Goal: Task Accomplishment & Management: Manage account settings

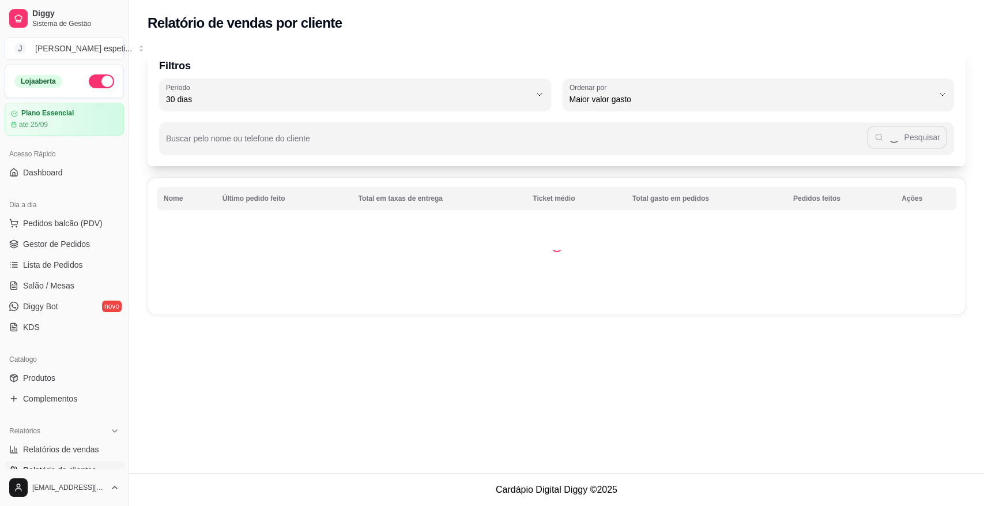
select select "30"
select select "HIGHEST_TOTAL_SPENT_WITH_ORDERS"
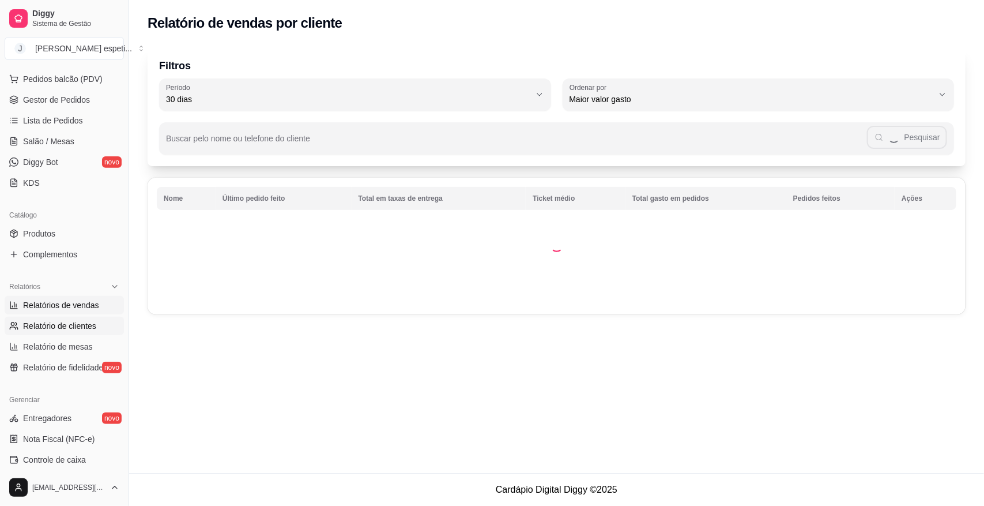
click at [65, 299] on span "Relatórios de vendas" at bounding box center [61, 305] width 76 height 12
select select "ALL"
select select "0"
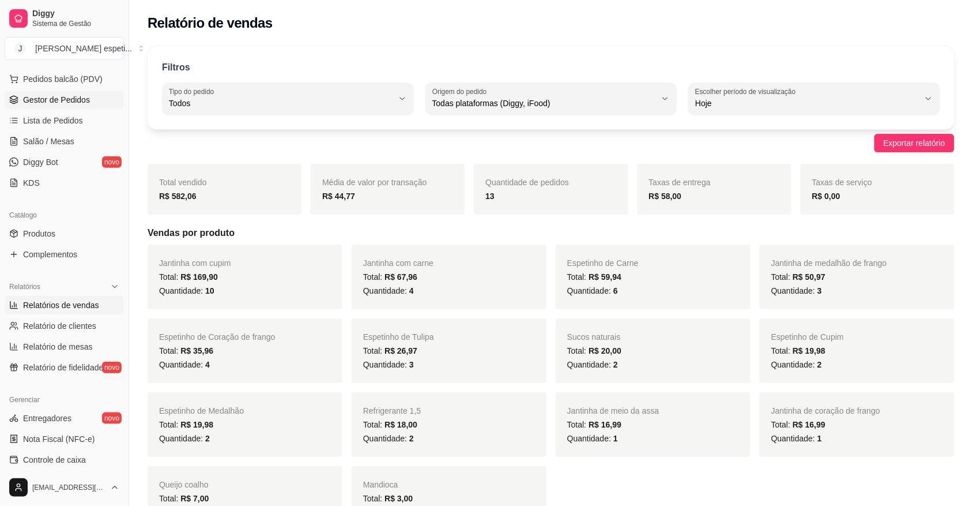
click at [65, 99] on span "Gestor de Pedidos" at bounding box center [56, 100] width 67 height 12
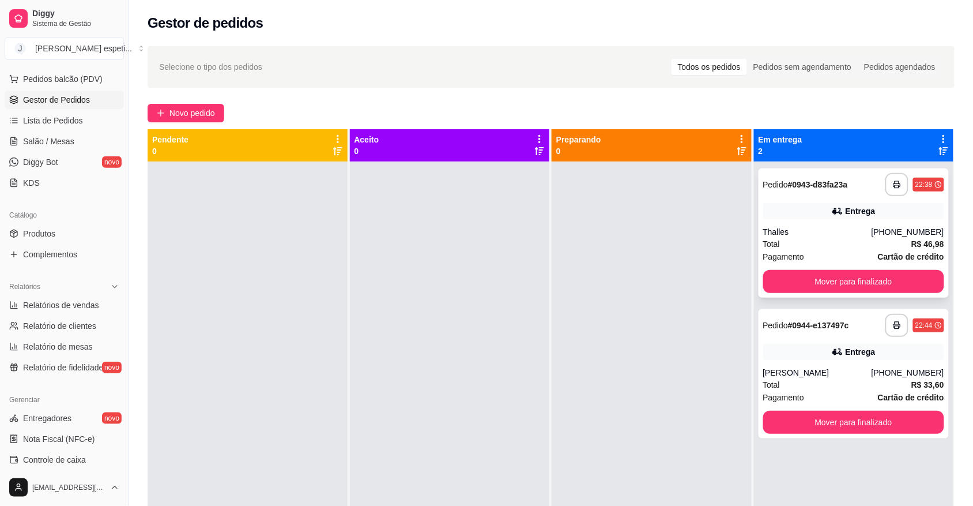
click at [828, 293] on div "**********" at bounding box center [854, 232] width 191 height 129
click at [816, 280] on button "Mover para finalizado" at bounding box center [855, 281] width 182 height 23
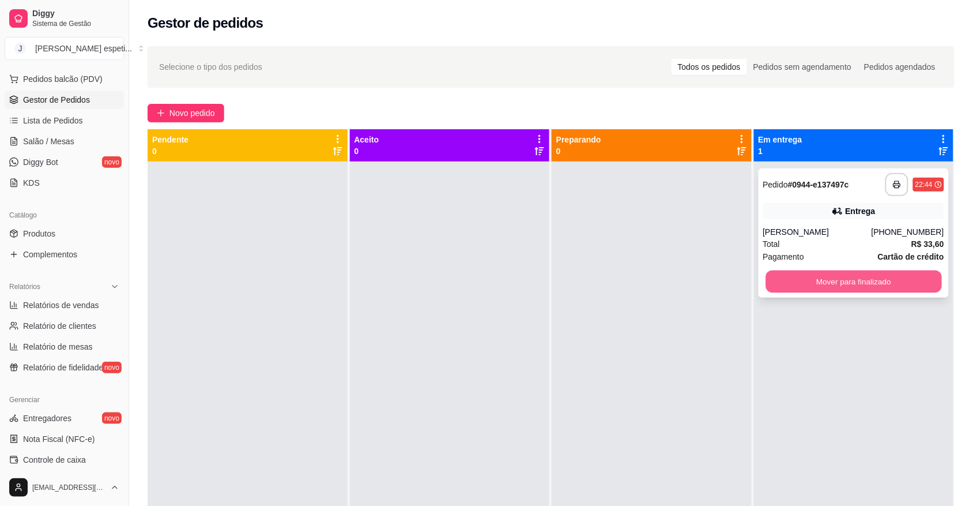
click at [785, 276] on button "Mover para finalizado" at bounding box center [854, 281] width 176 height 22
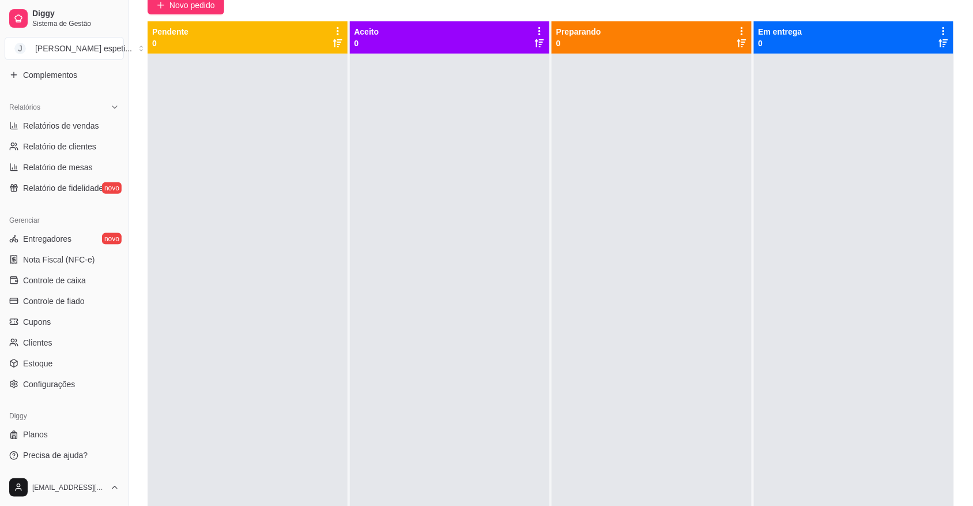
scroll to position [144, 0]
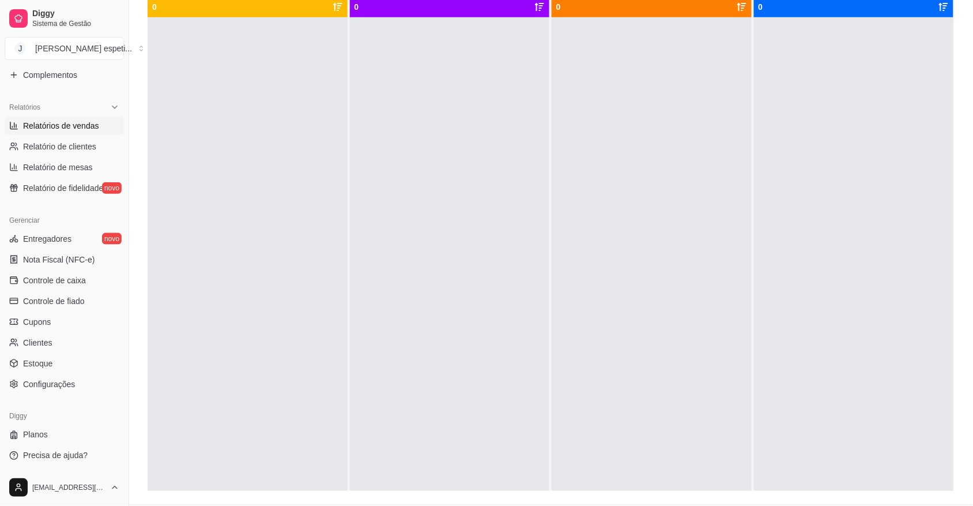
click at [74, 126] on span "Relatórios de vendas" at bounding box center [61, 126] width 76 height 12
select select "ALL"
select select "0"
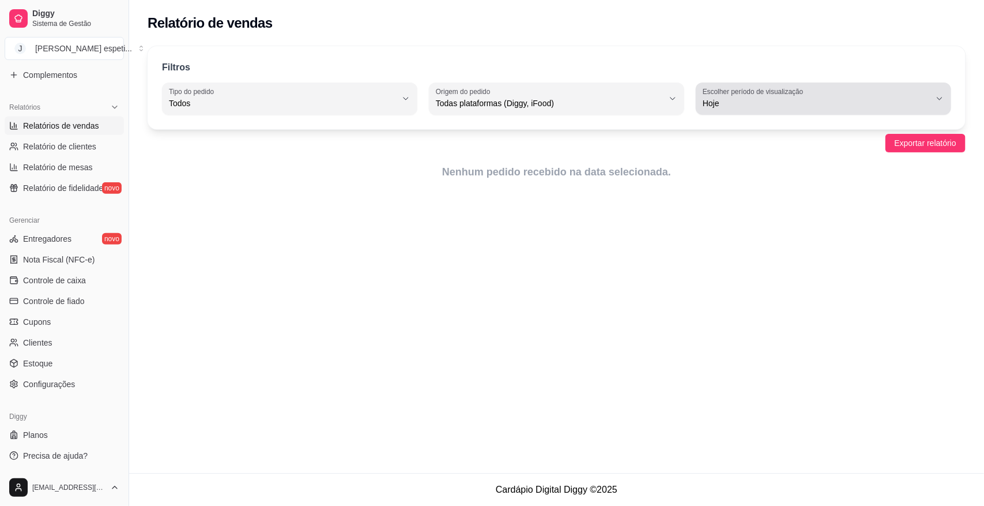
click at [721, 105] on span "Hoje" at bounding box center [817, 103] width 228 height 12
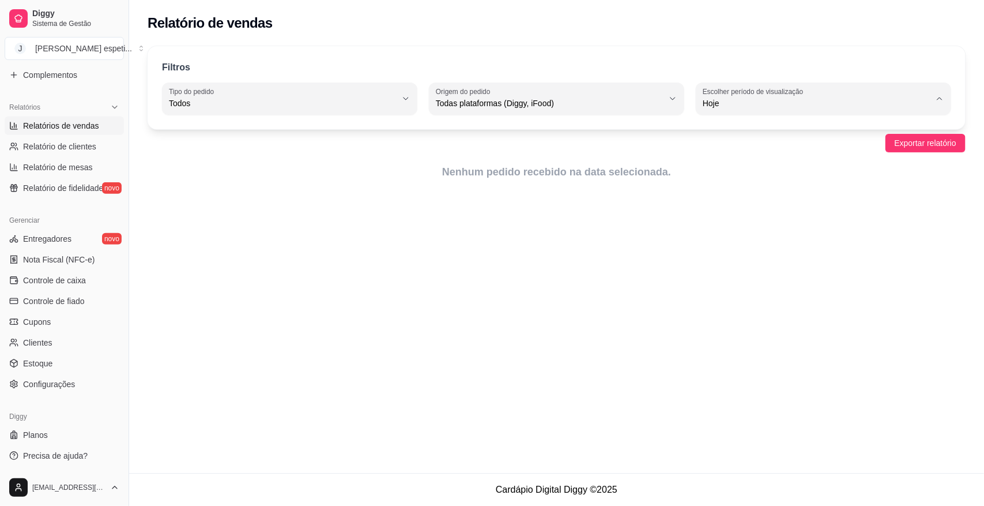
click at [769, 145] on span "Ontem" at bounding box center [818, 149] width 216 height 11
type input "1"
select select "1"
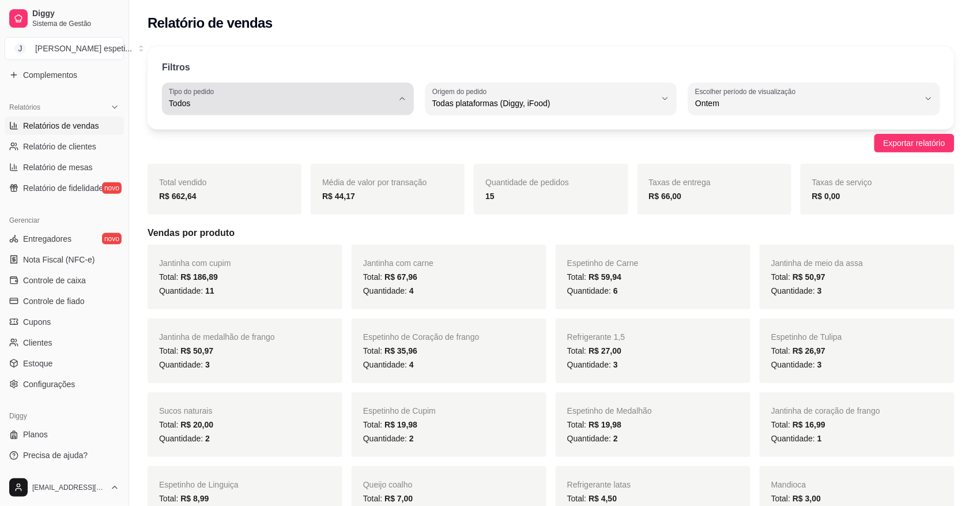
click at [364, 102] on span "Todos" at bounding box center [281, 103] width 224 height 12
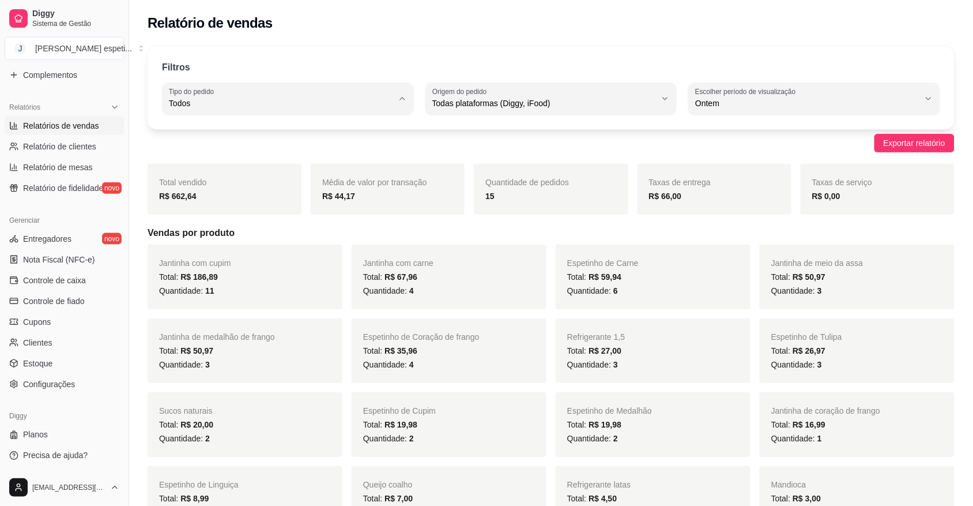
click at [339, 148] on span "Entrega" at bounding box center [282, 149] width 213 height 11
type input "DELIVERY"
select select "DELIVERY"
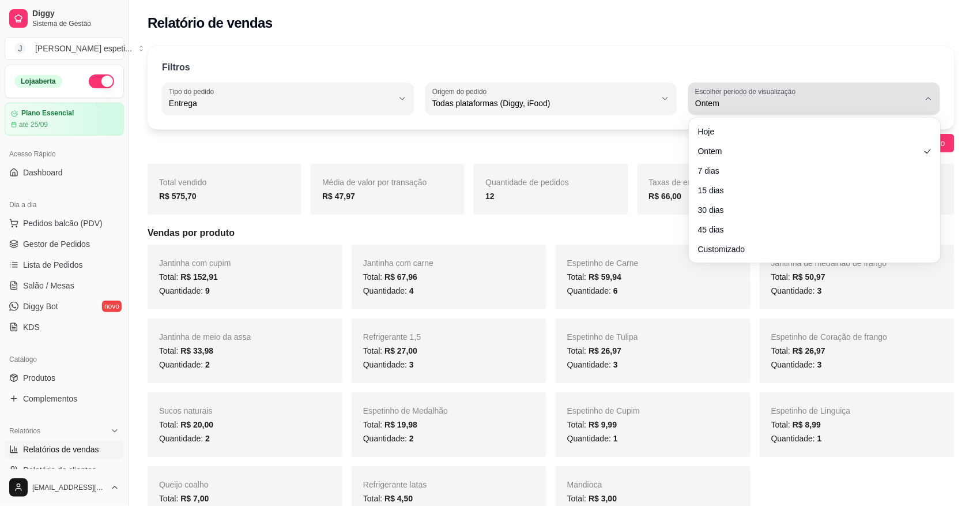
click at [930, 101] on icon "button" at bounding box center [928, 98] width 9 height 9
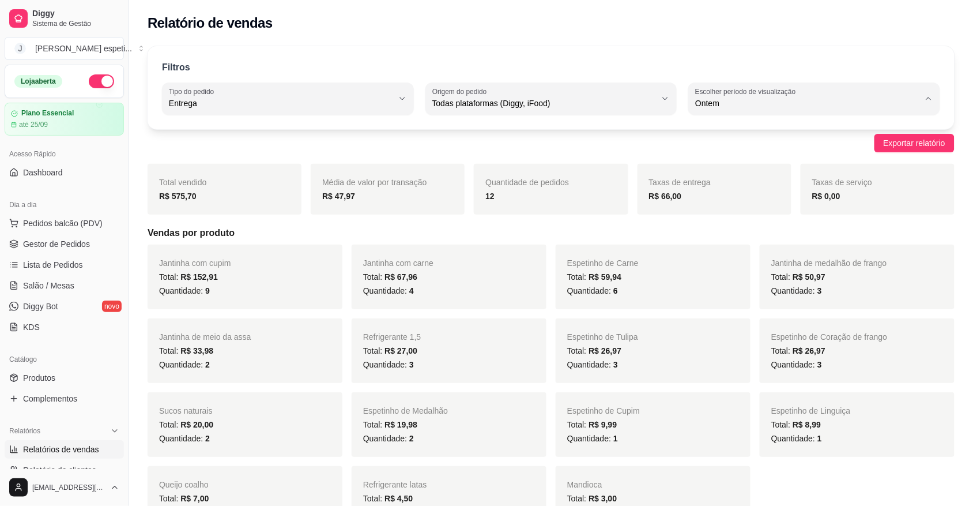
click at [721, 136] on span "Hoje" at bounding box center [809, 130] width 213 height 11
type input "0"
select select "0"
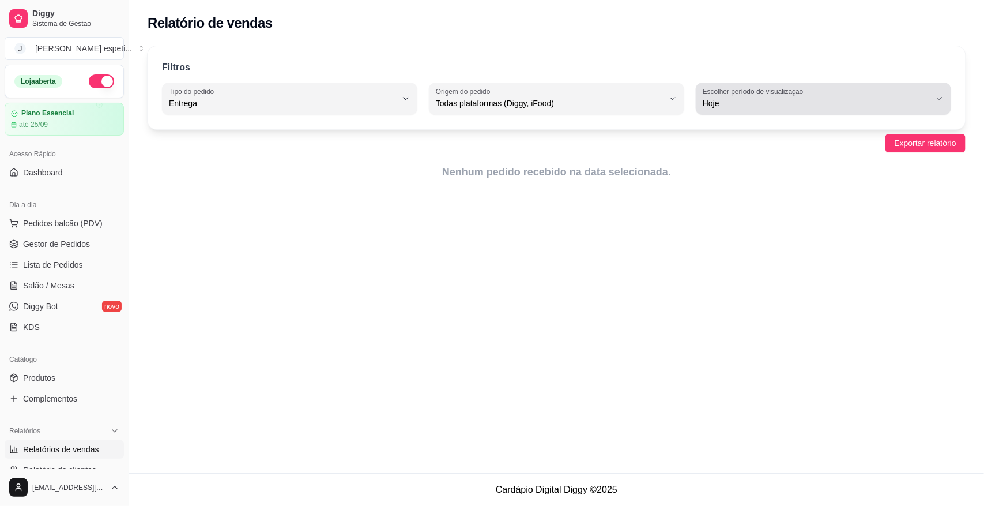
click at [806, 110] on div "Hoje" at bounding box center [817, 98] width 228 height 23
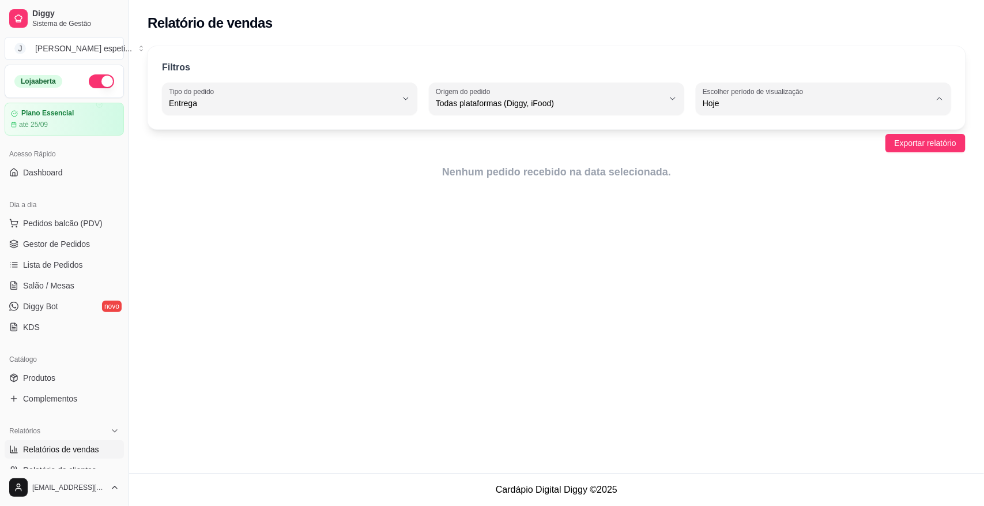
click at [789, 154] on span "Ontem" at bounding box center [818, 149] width 216 height 11
type input "1"
select select "1"
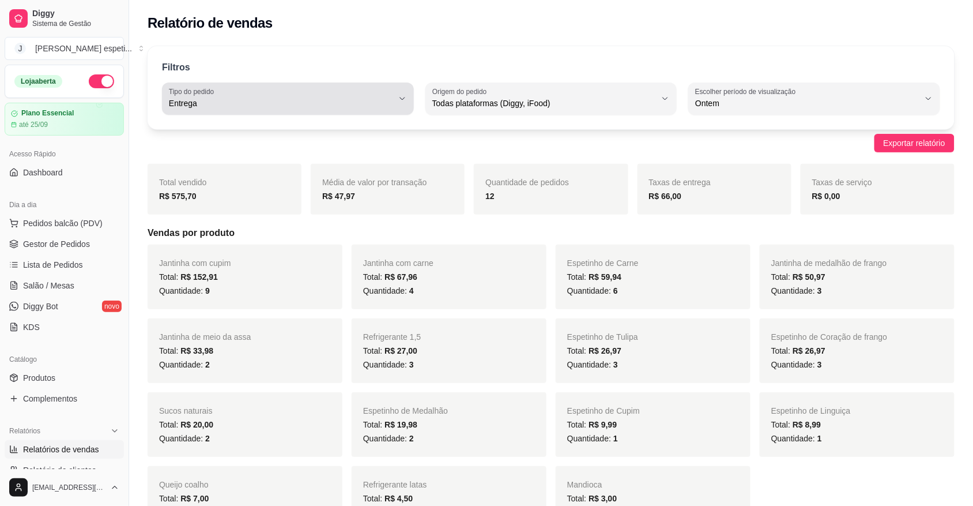
click at [349, 104] on span "Entrega" at bounding box center [281, 103] width 224 height 12
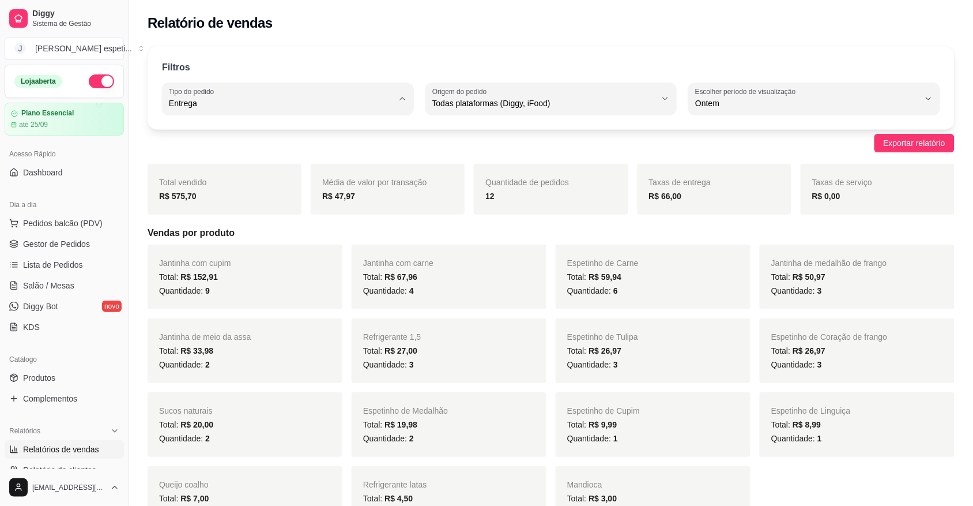
click at [280, 130] on span "Todos" at bounding box center [282, 130] width 213 height 11
type input "ALL"
select select "ALL"
